Goal: Task Accomplishment & Management: Manage account settings

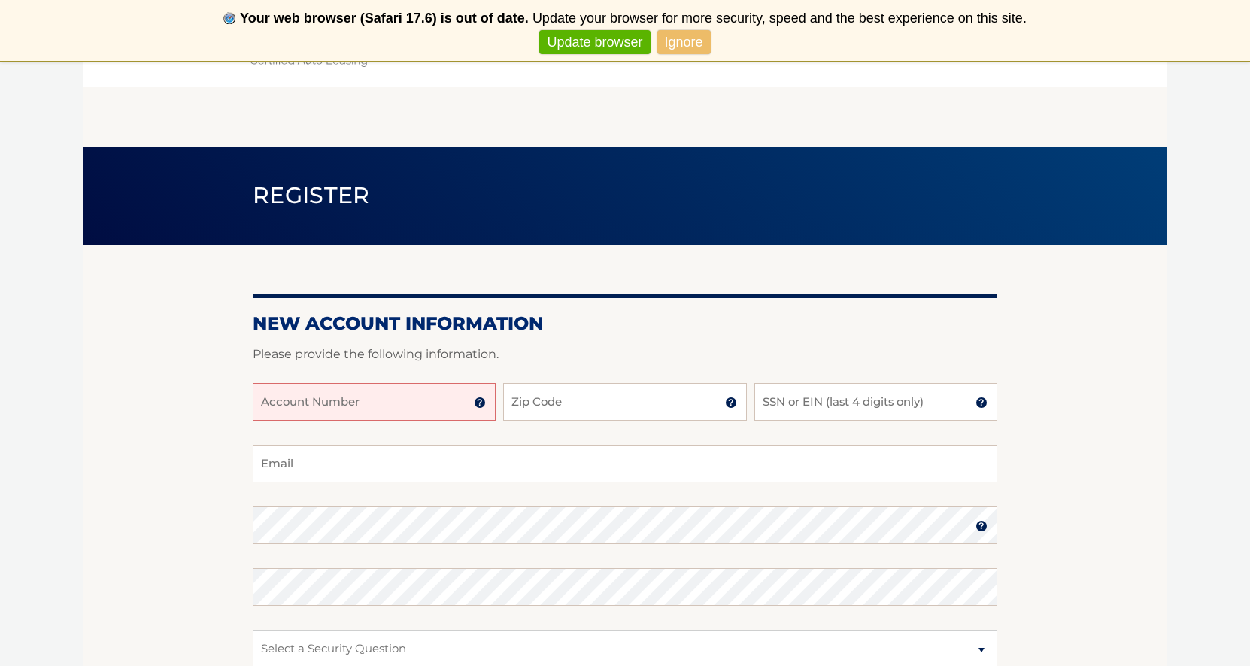
click at [688, 48] on link "Ignore" at bounding box center [683, 42] width 53 height 25
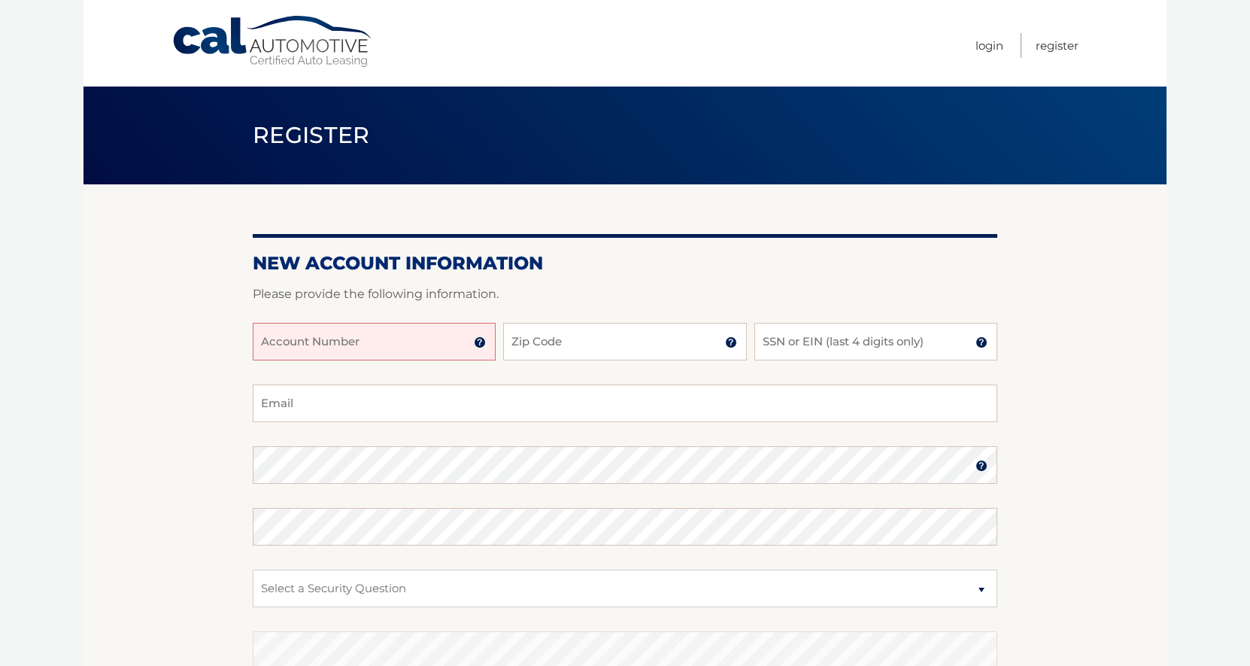
click at [353, 350] on input "Account Number" at bounding box center [374, 342] width 243 height 38
type input "44455971261"
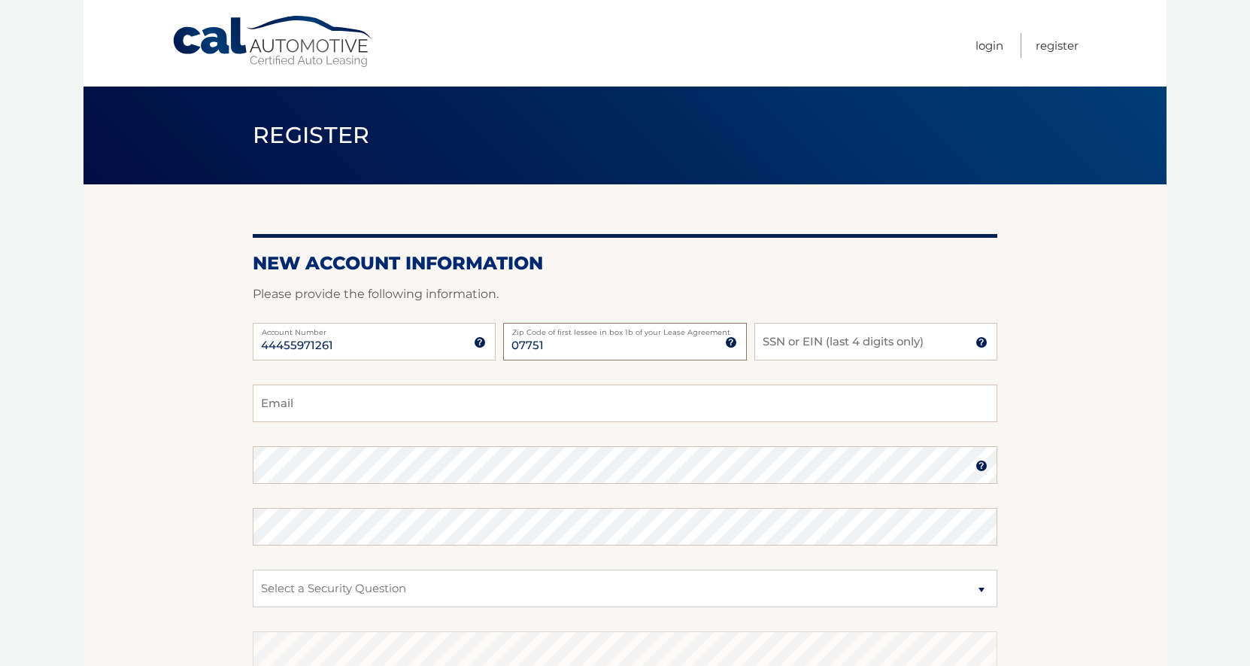
type input "07751"
click at [795, 336] on input "SSN or EIN (last 4 digits only)" at bounding box center [875, 342] width 243 height 38
type input "6613"
type input "davidgibson87@gmail.com"
click at [320, 463] on div "Password" at bounding box center [625, 465] width 745 height 38
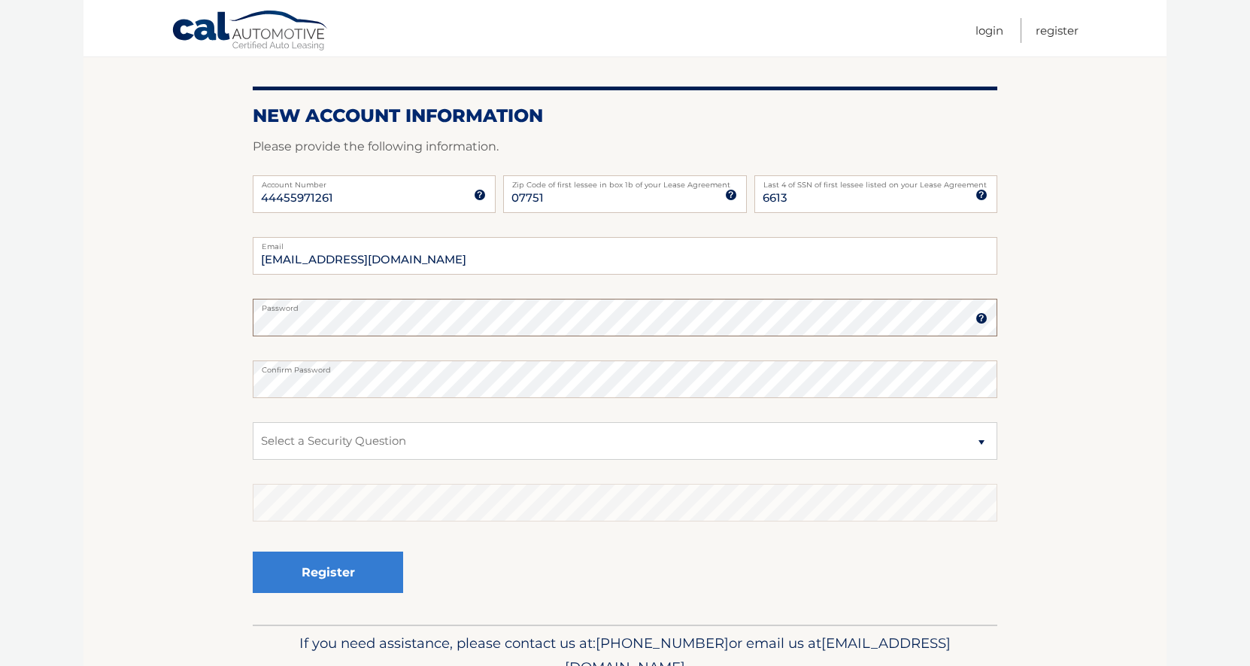
scroll to position [167, 0]
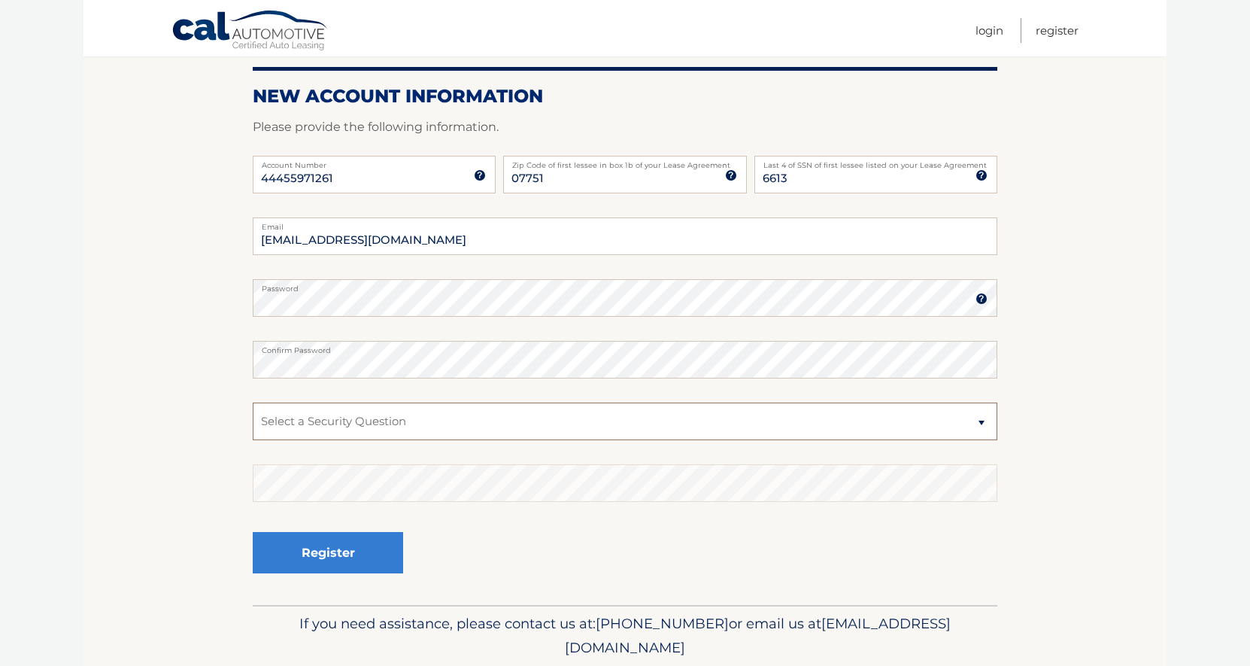
select select "1"
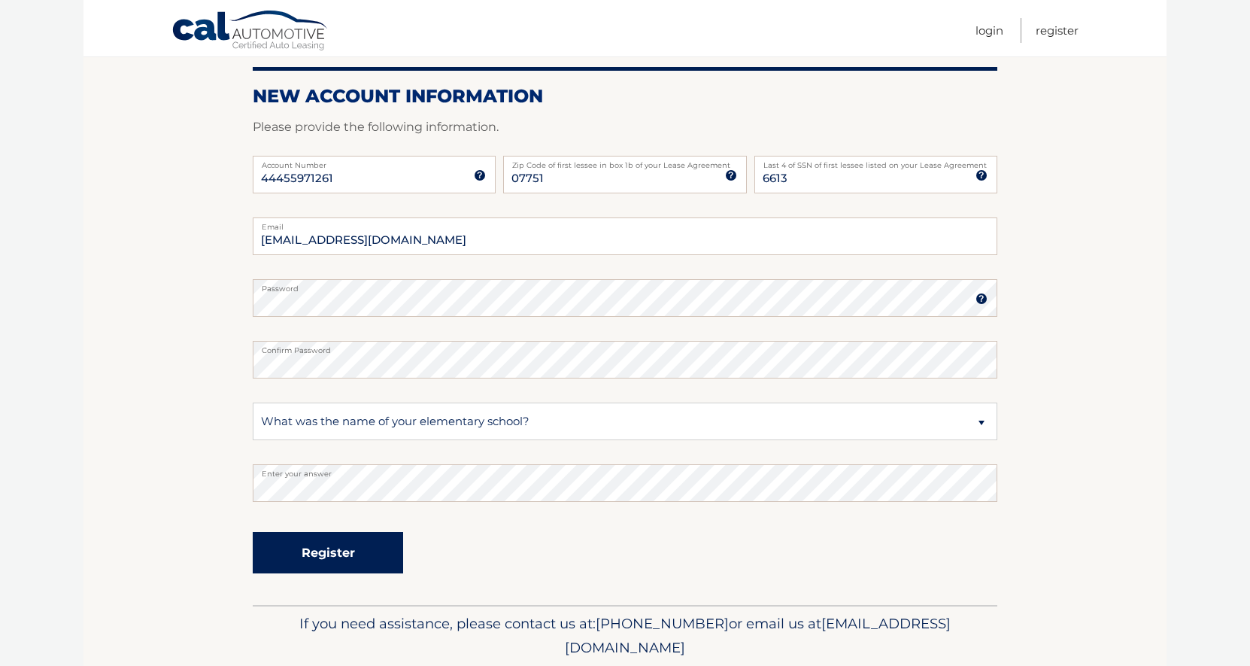
click at [340, 559] on button "Register" at bounding box center [328, 552] width 150 height 41
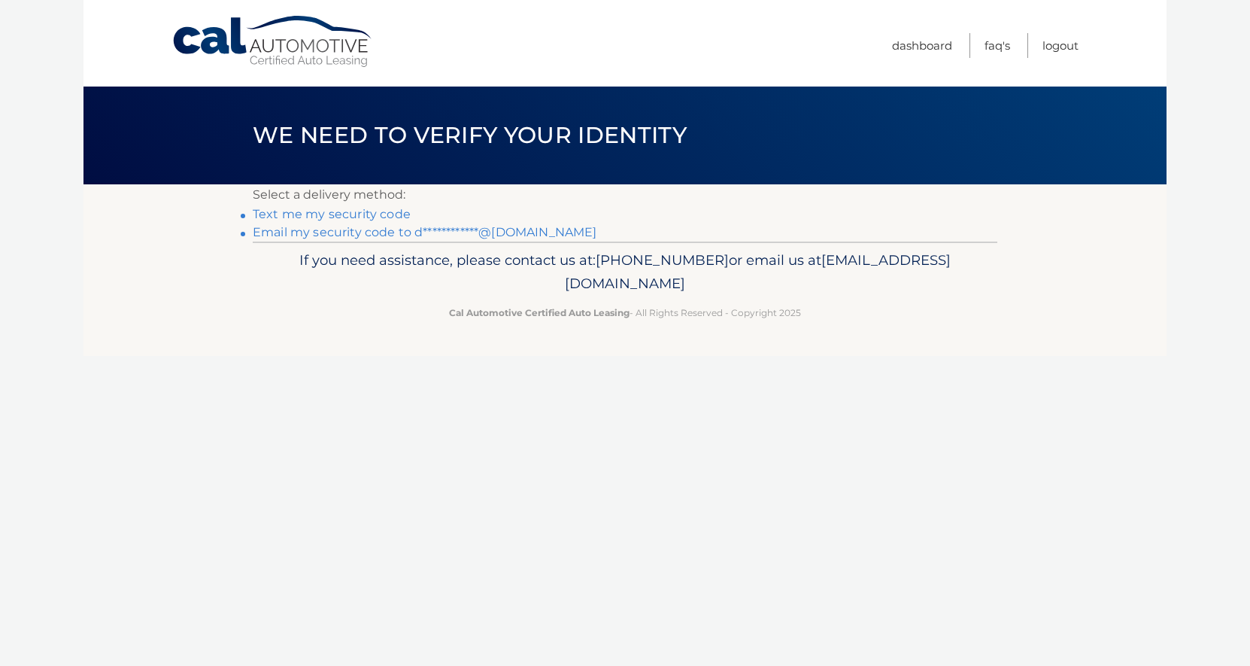
click at [341, 215] on link "Text me my security code" at bounding box center [332, 214] width 158 height 14
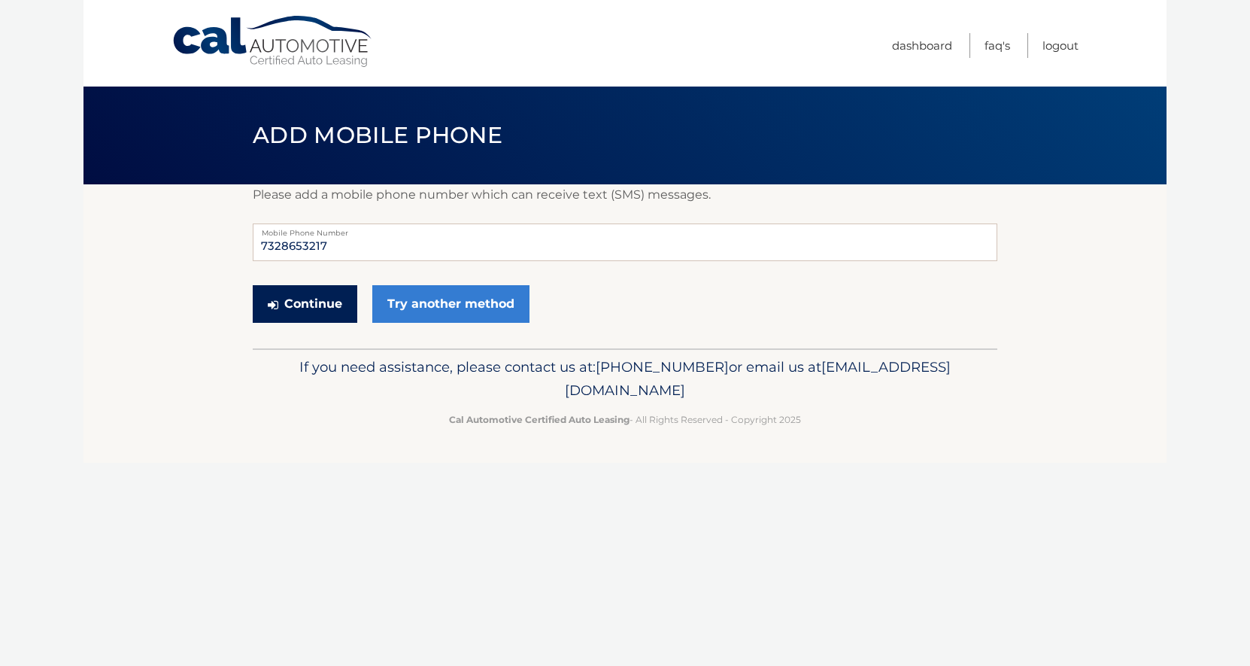
click at [301, 312] on button "Continue" at bounding box center [305, 304] width 105 height 38
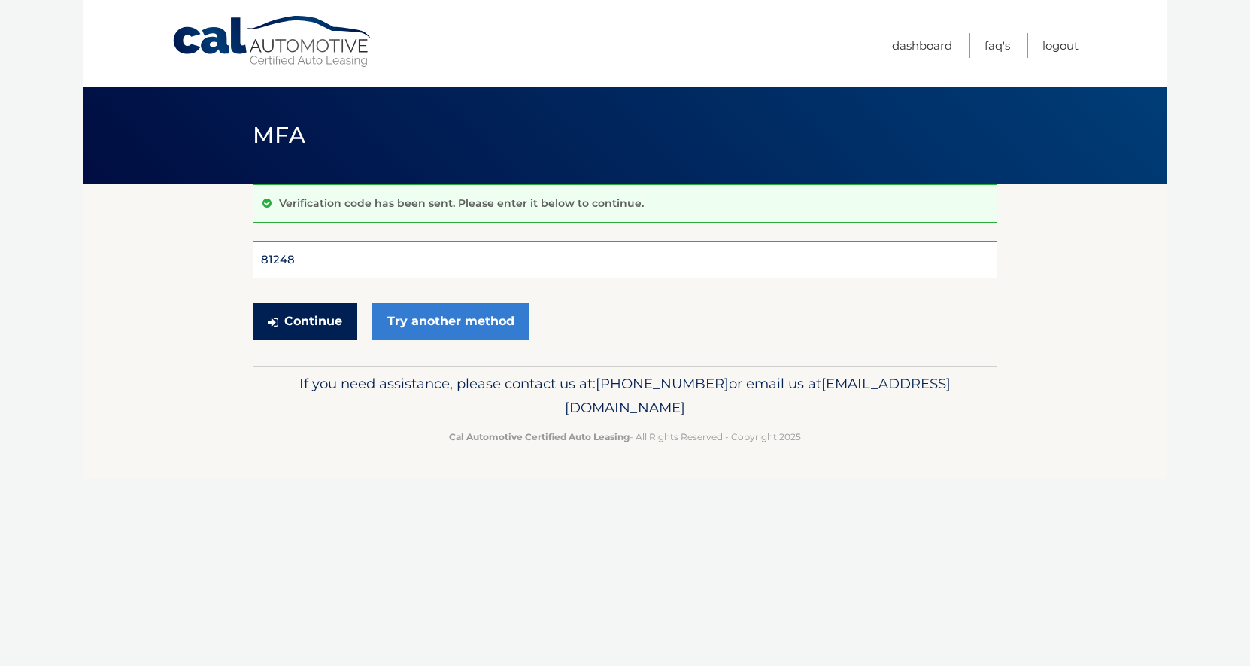
type input "812488"
click at [305, 320] on button "Continue" at bounding box center [305, 321] width 105 height 38
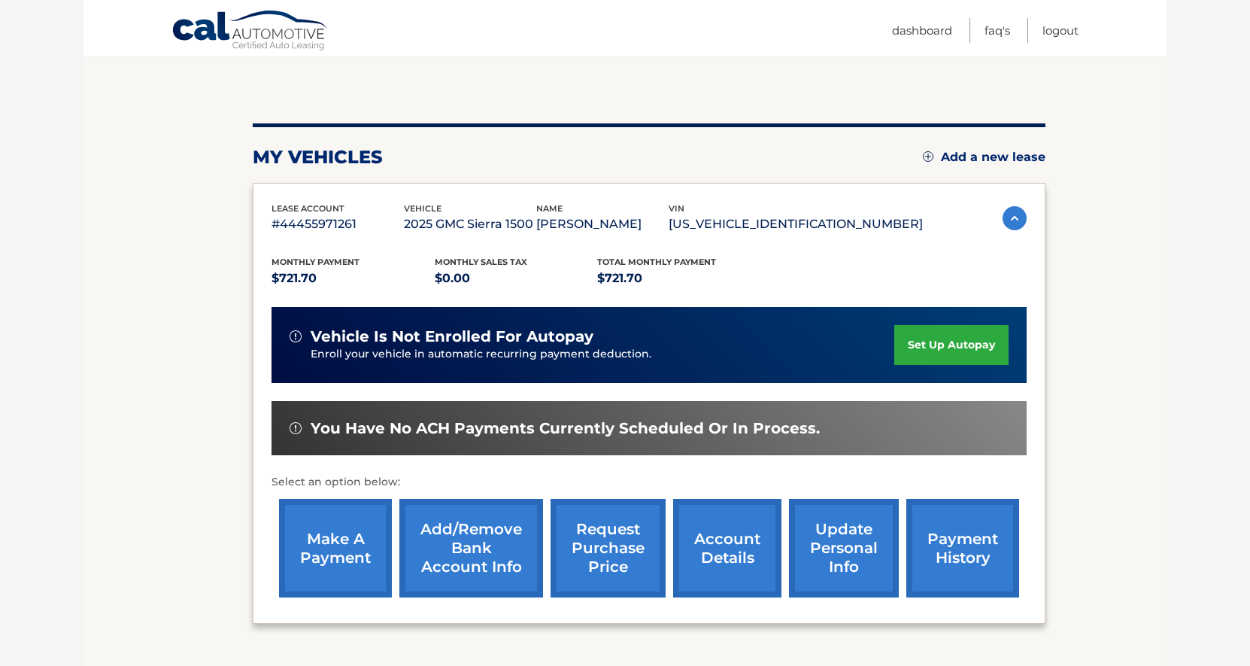
scroll to position [132, 0]
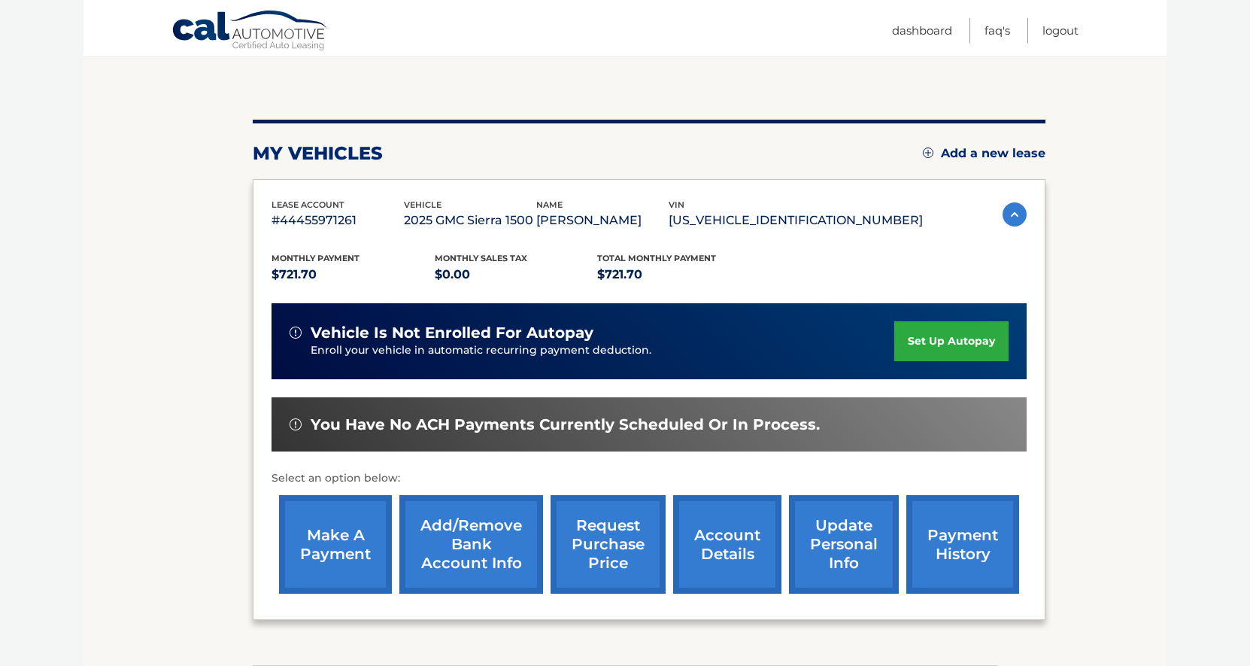
click at [951, 342] on link "set up autopay" at bounding box center [951, 341] width 114 height 40
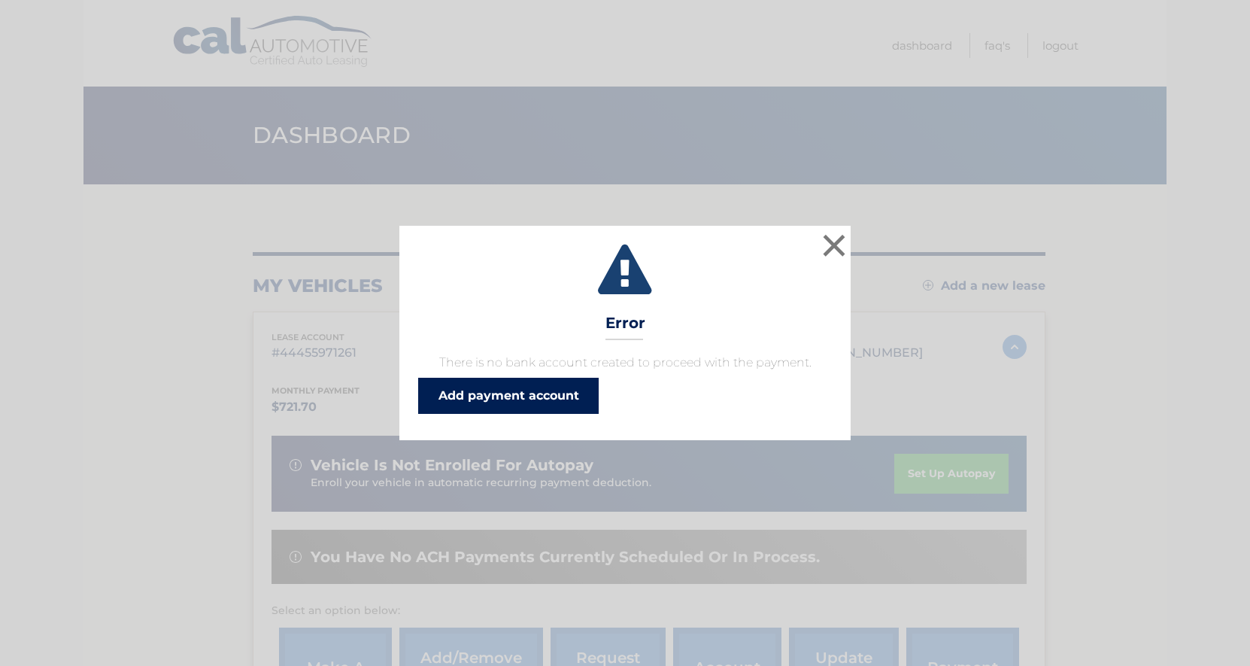
click at [551, 395] on link "Add payment account" at bounding box center [508, 396] width 181 height 36
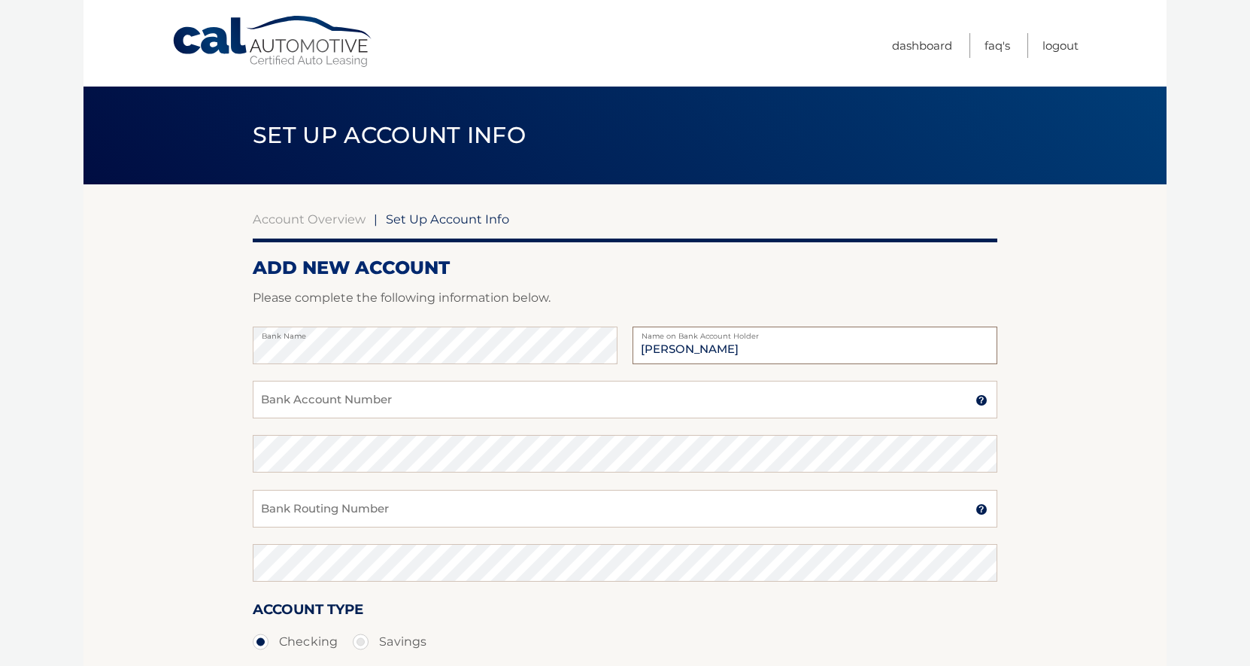
type input "[PERSON_NAME]"
click at [308, 402] on input "Bank Account Number" at bounding box center [625, 400] width 745 height 38
type input "381051652715"
click at [292, 529] on div "Bank Routing Number A 9-digit number at the lower left corner of a check. Conta…" at bounding box center [625, 517] width 745 height 54
click at [288, 517] on input "Bank Routing Number" at bounding box center [625, 509] width 745 height 38
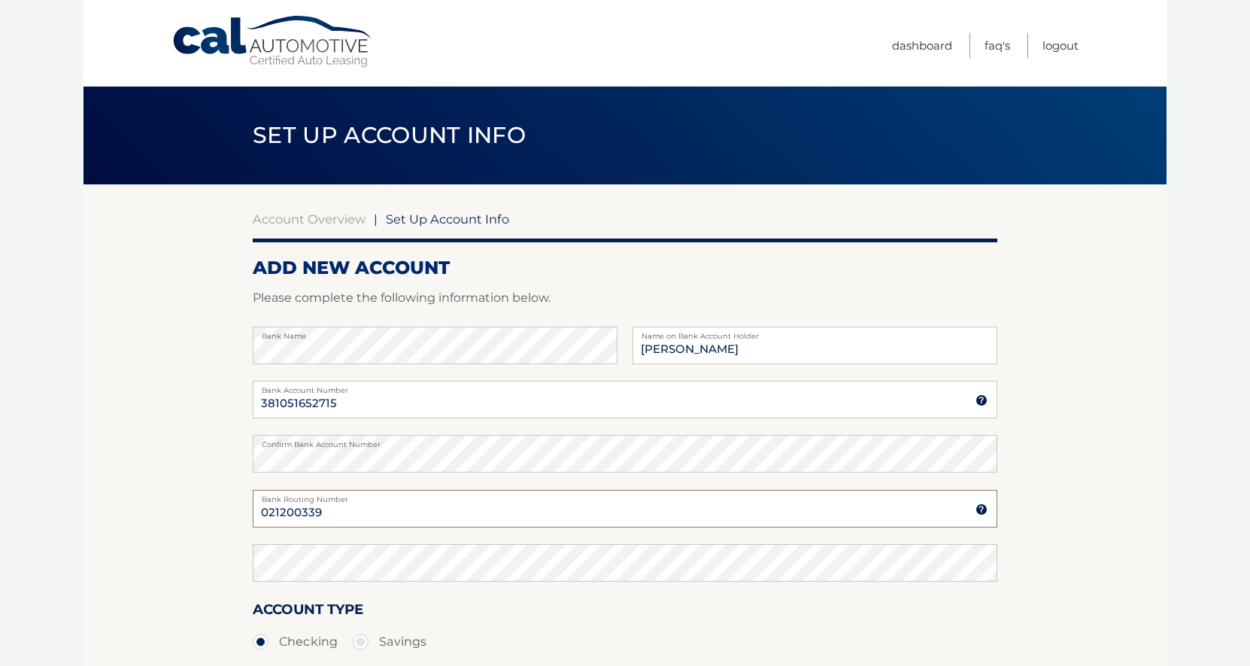
type input "021200339"
click at [197, 548] on section "Account Overview | Set Up Account Info ADD NEW ACCOUNT Please complete the foll…" at bounding box center [624, 471] width 1083 height 574
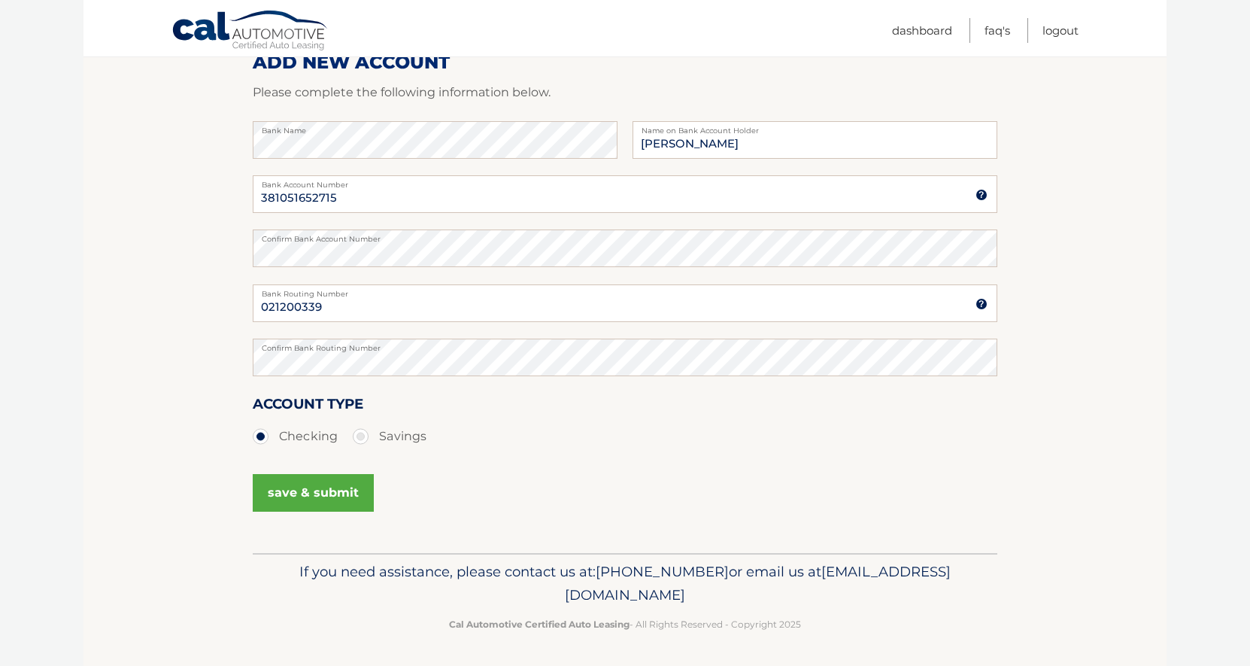
scroll to position [205, 0]
click at [284, 496] on button "save & submit" at bounding box center [313, 494] width 121 height 38
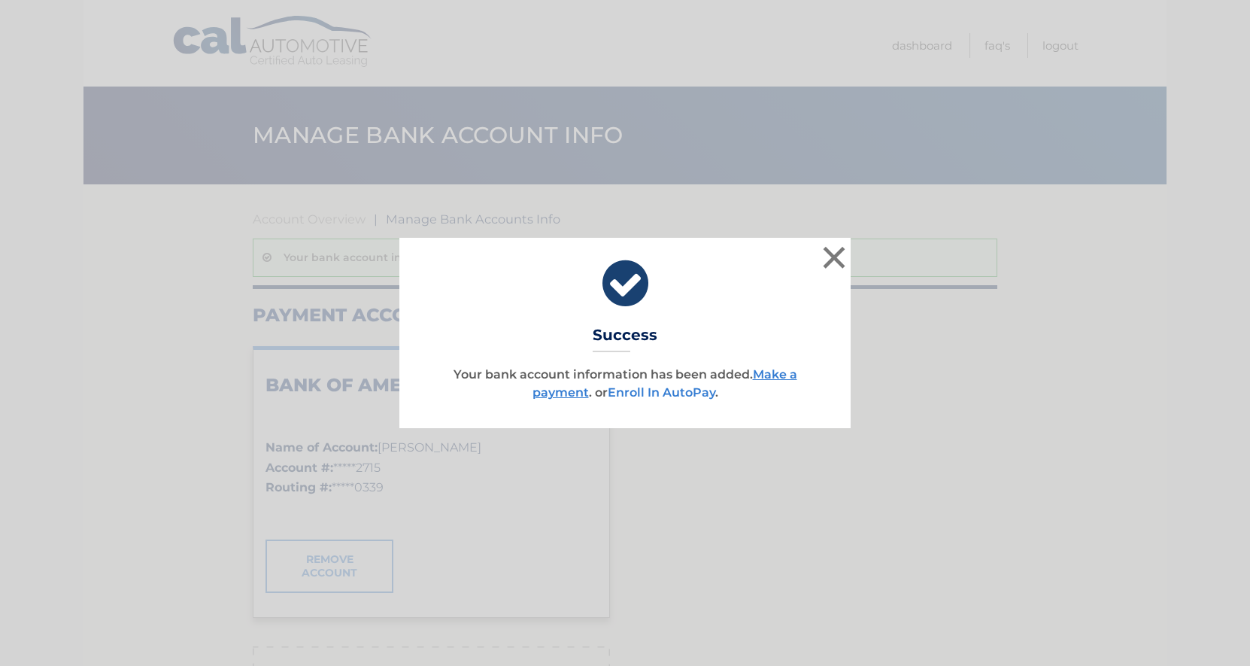
click at [682, 389] on link "Enroll In AutoPay" at bounding box center [662, 392] width 108 height 14
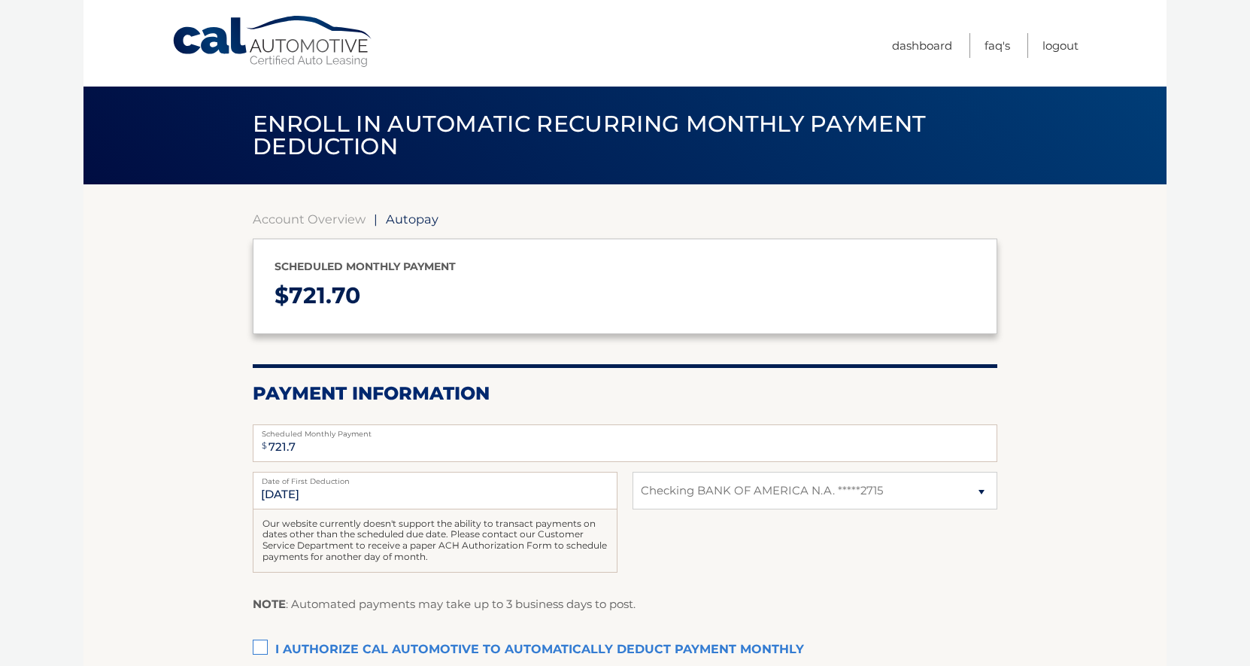
select select "MzA3Y2U4NjYtNWE0Mi00Nzc1LWE3MjYtY2NmZjM1ZGEwYTQz"
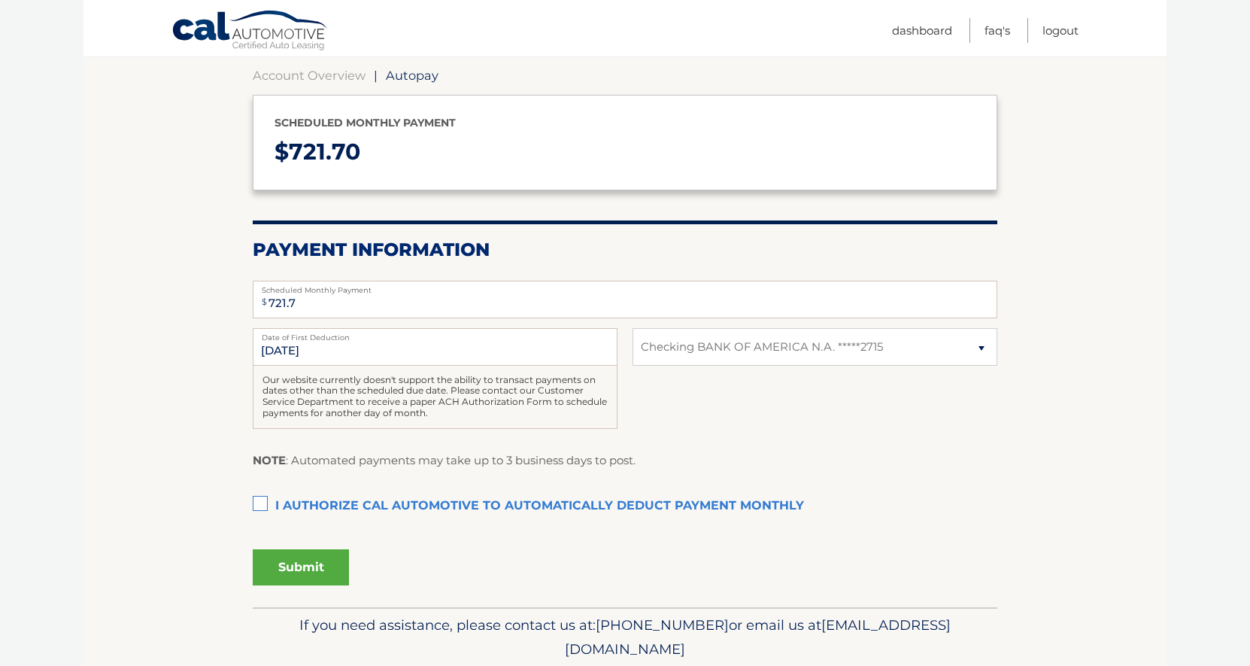
scroll to position [150, 0]
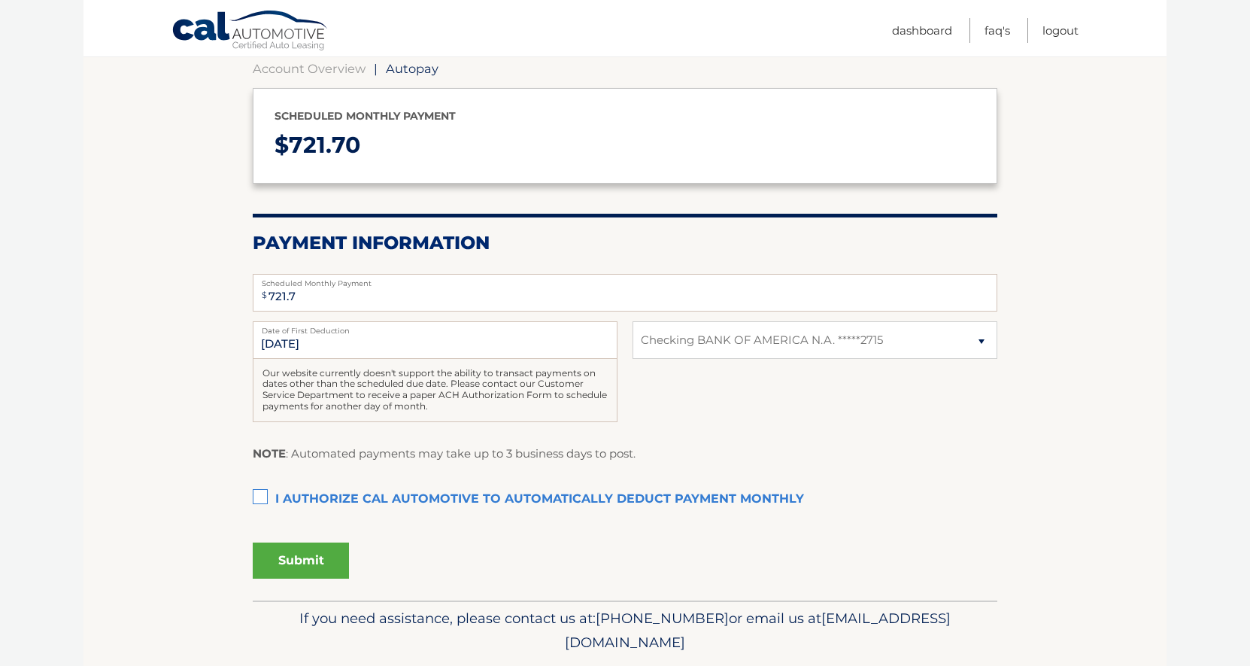
click at [254, 490] on label "I authorize cal automotive to automatically deduct payment monthly This checkbo…" at bounding box center [625, 499] width 745 height 30
click at [0, 0] on input "I authorize cal automotive to automatically deduct payment monthly This checkbo…" at bounding box center [0, 0] width 0 height 0
click at [282, 557] on button "Submit" at bounding box center [301, 560] width 96 height 36
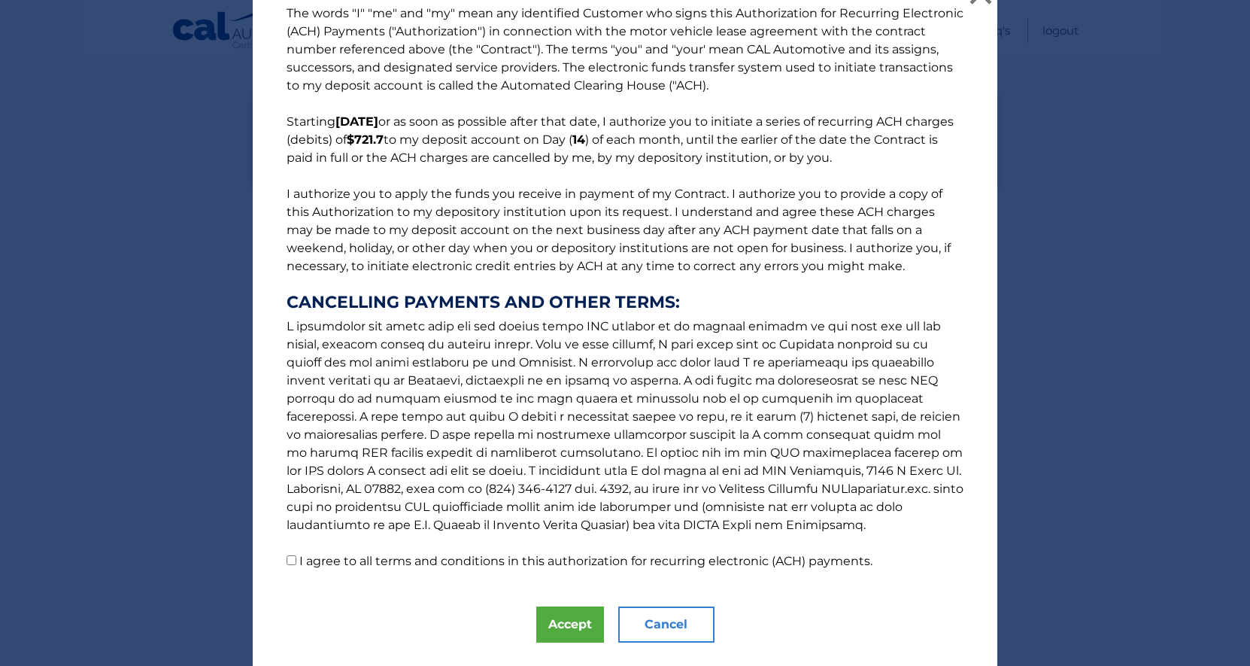
scroll to position [38, 0]
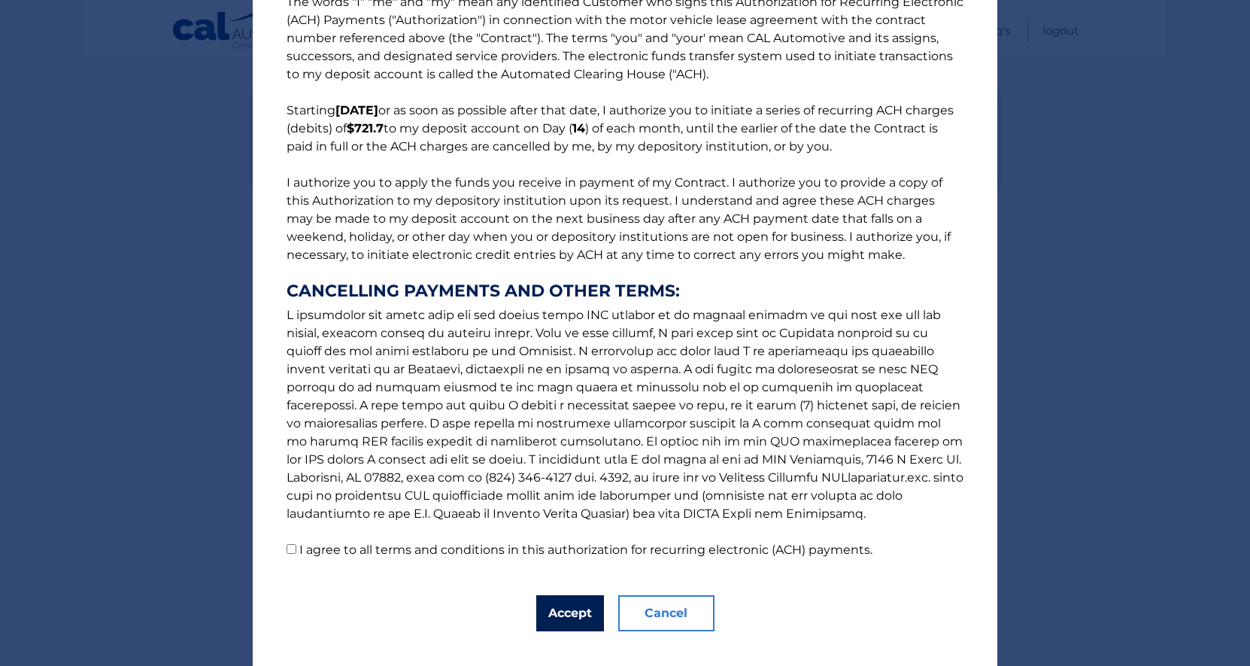
click at [568, 602] on button "Accept" at bounding box center [570, 613] width 68 height 36
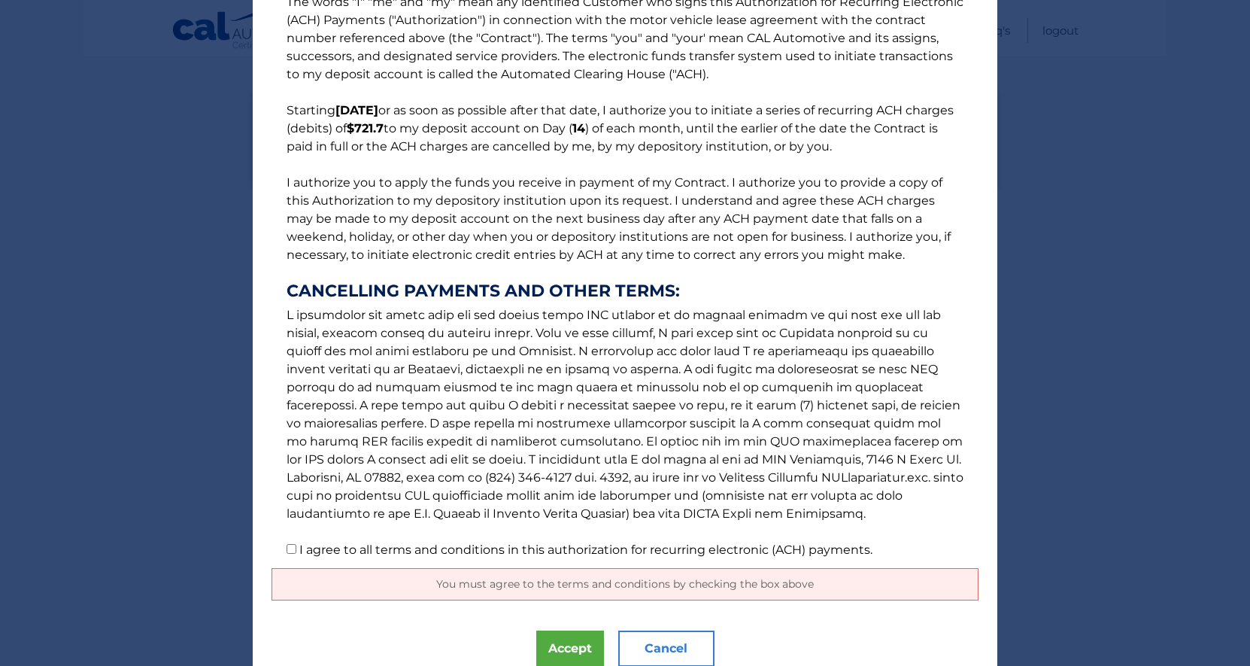
click at [299, 553] on label "I agree to all terms and conditions in this authorization for recurring electro…" at bounding box center [585, 549] width 573 height 14
click at [296, 553] on input "I agree to all terms and conditions in this authorization for recurring electro…" at bounding box center [292, 549] width 10 height 10
checkbox input "true"
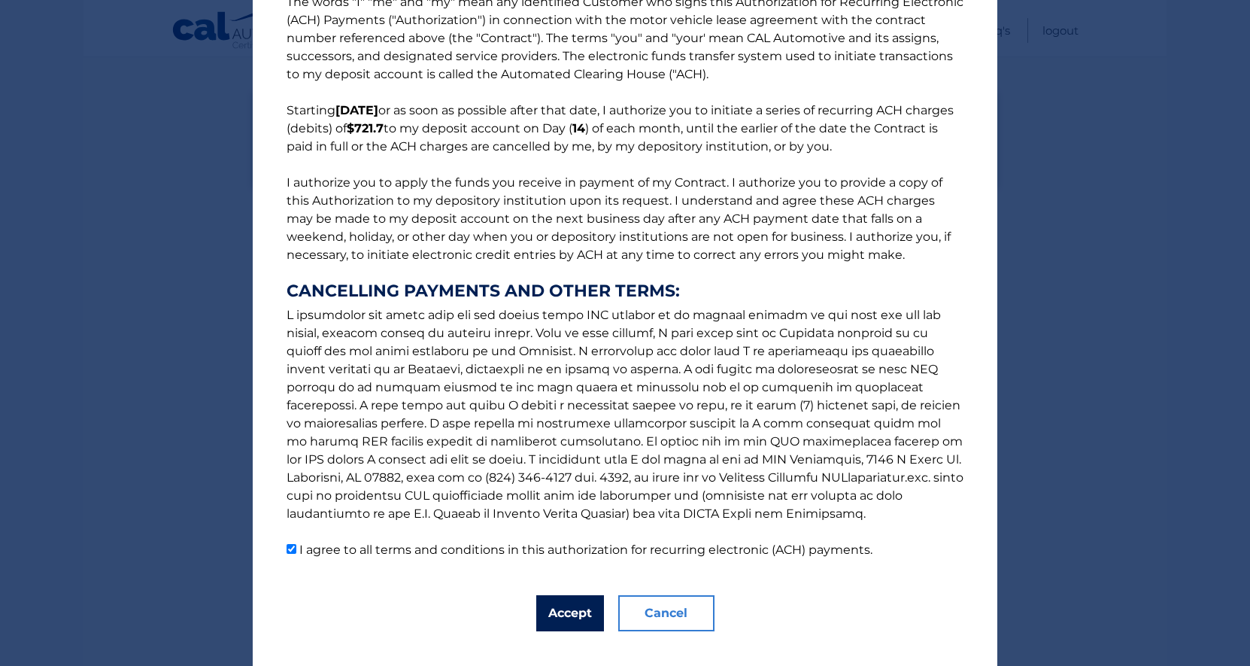
click at [569, 600] on button "Accept" at bounding box center [570, 613] width 68 height 36
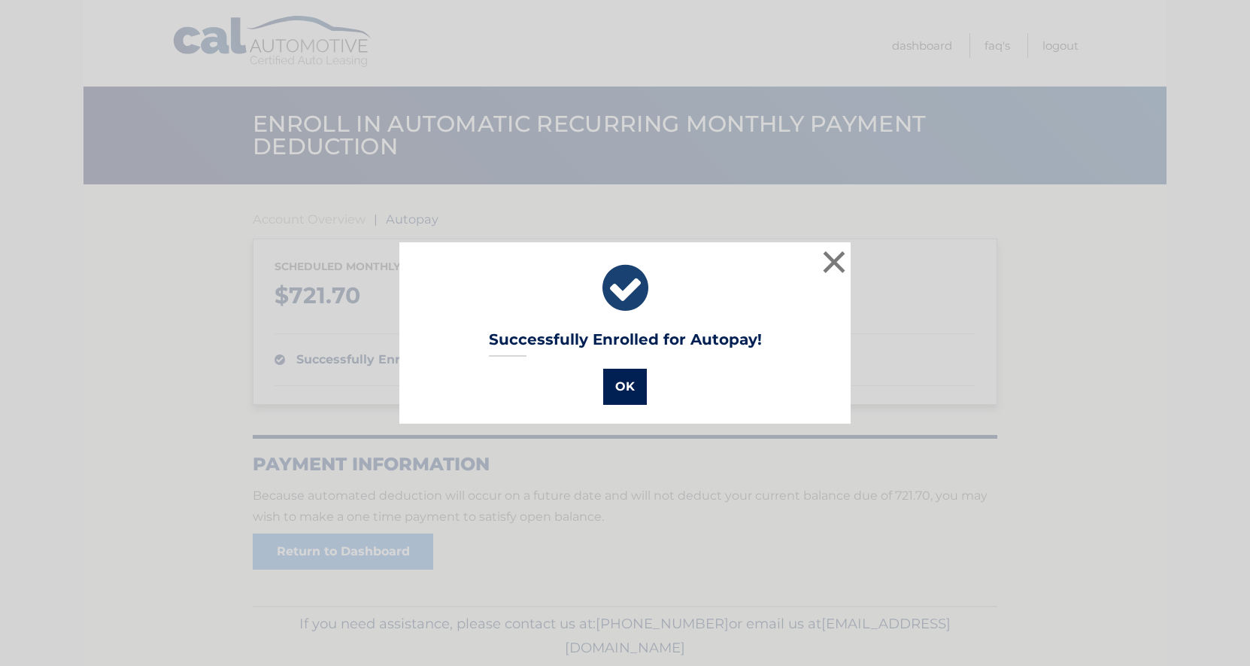
click at [629, 389] on button "OK" at bounding box center [625, 387] width 44 height 36
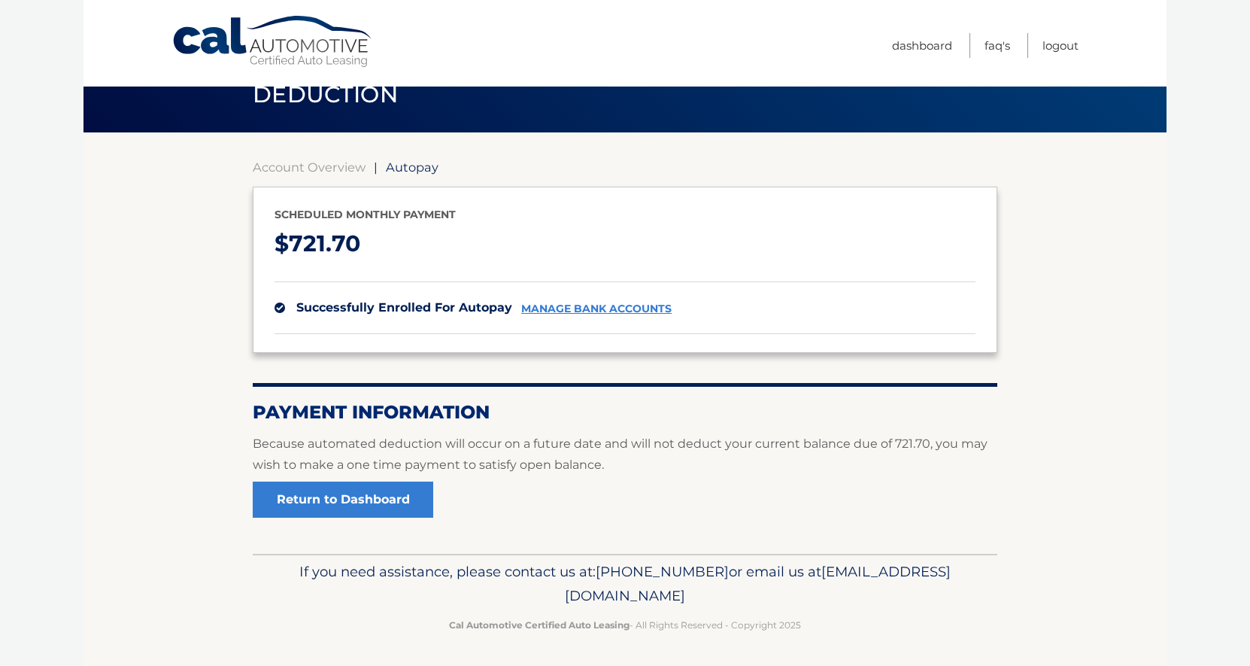
scroll to position [51, 0]
